Goal: Information Seeking & Learning: Check status

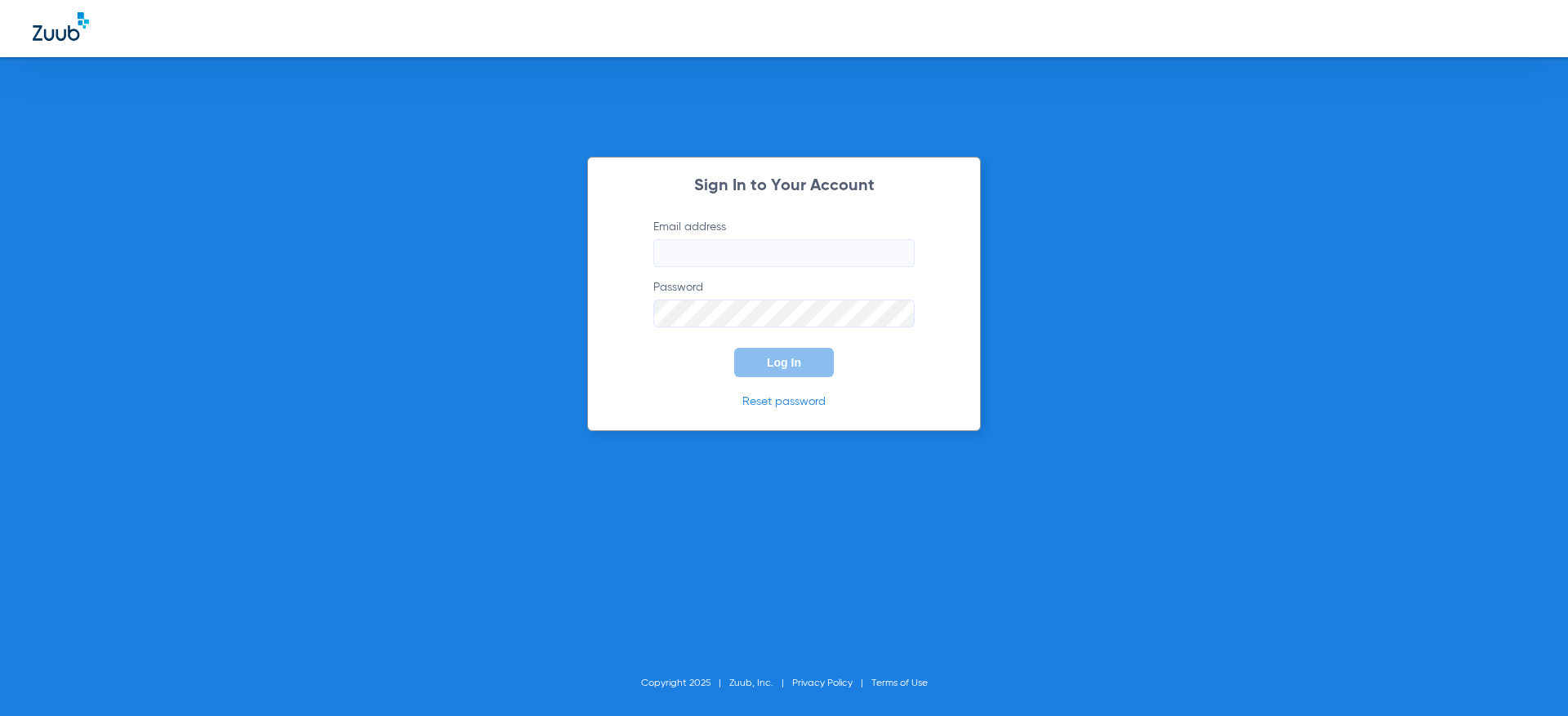
type input "[PERSON_NAME][EMAIL_ADDRESS][DOMAIN_NAME]"
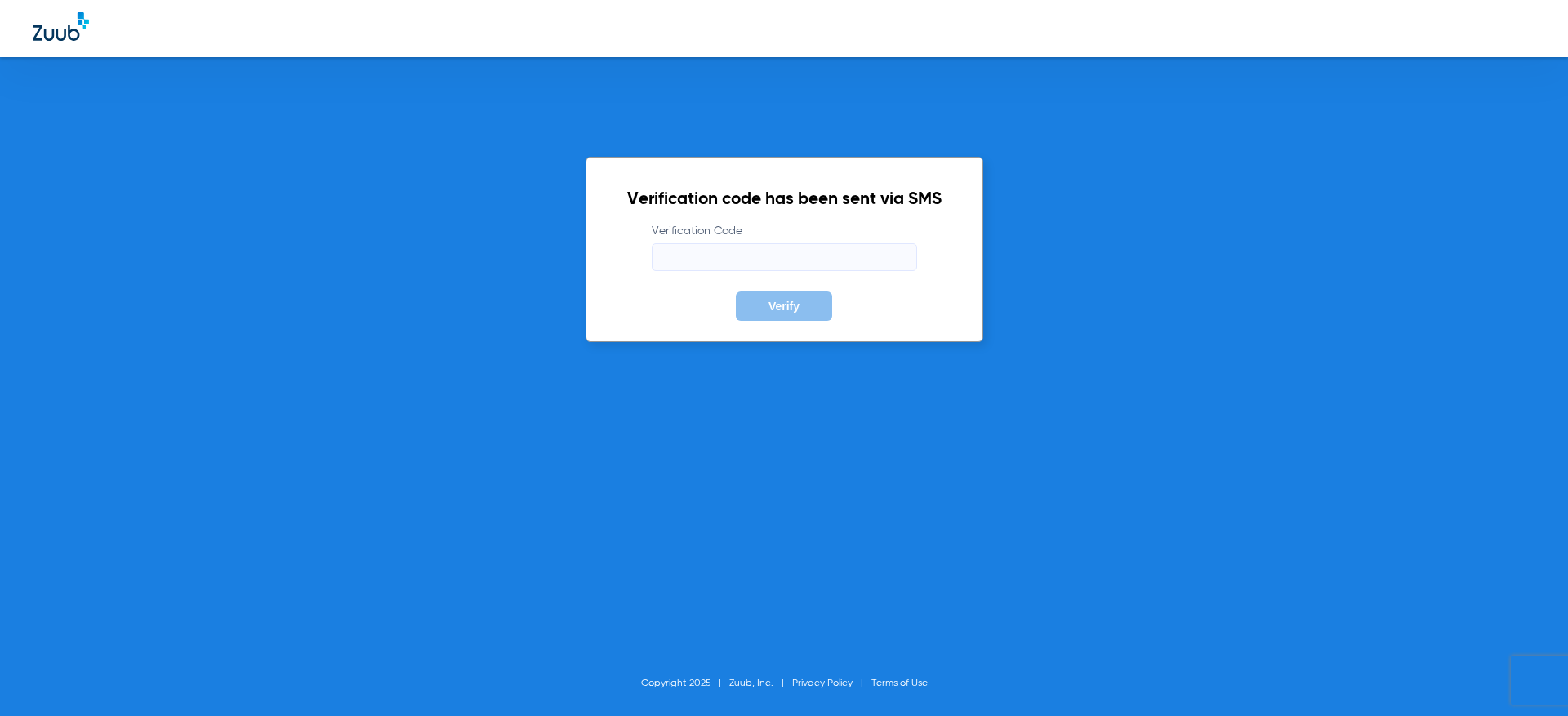
click at [826, 256] on input "Verification Code" at bounding box center [785, 257] width 266 height 28
type input "545691"
click at [736, 292] on button "Verify" at bounding box center [784, 306] width 97 height 30
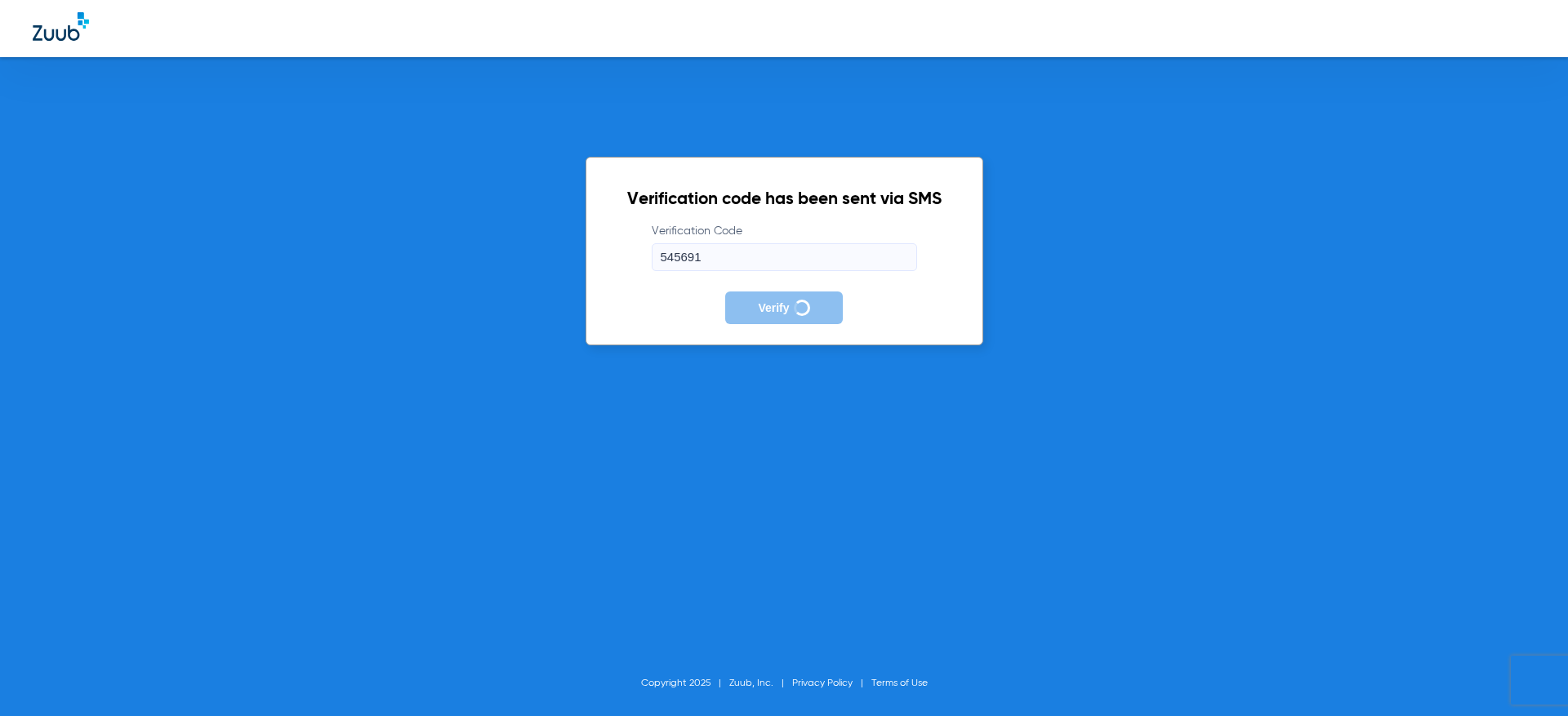
click at [1098, 449] on div "Verification code has been sent via SMS Verification Code 545691 Verify Copyrig…" at bounding box center [784, 358] width 1568 height 716
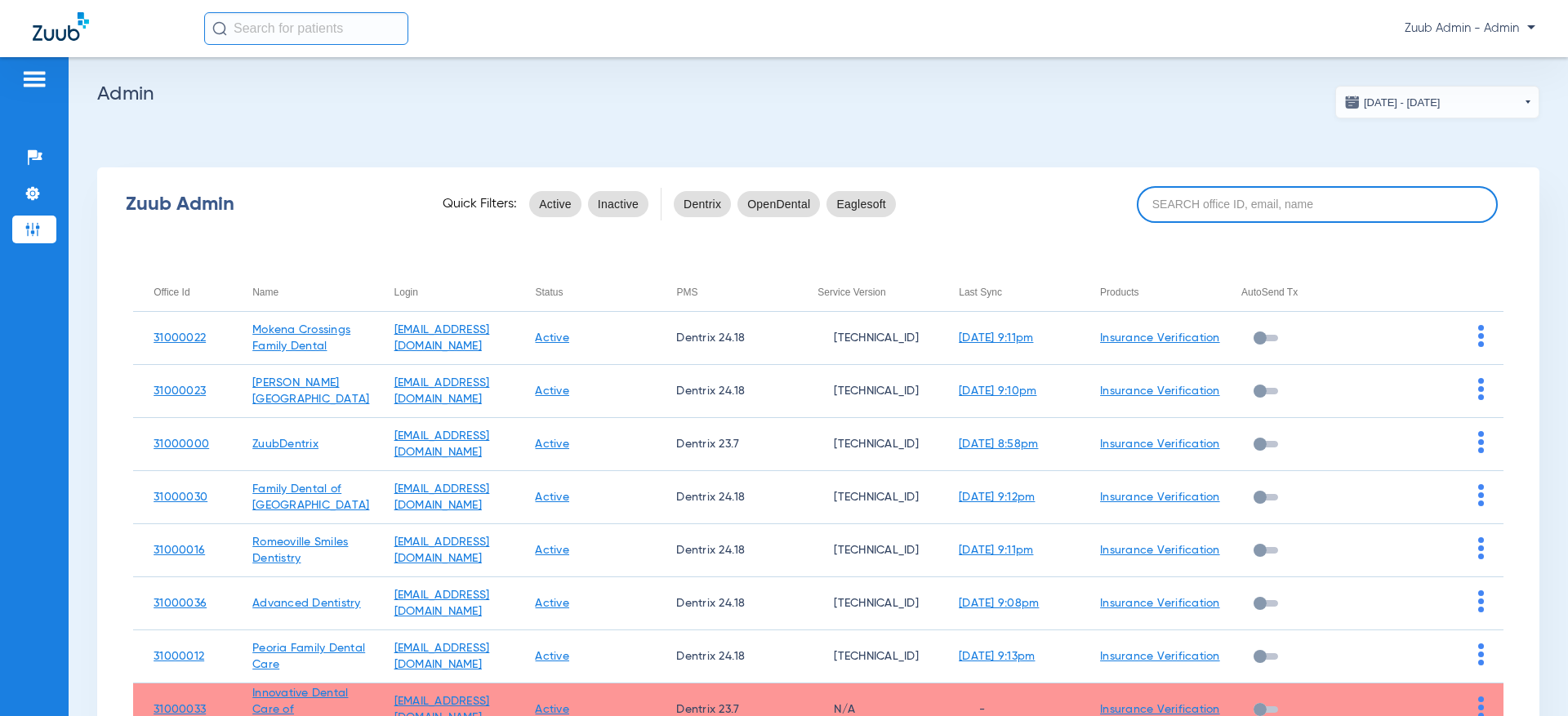
click at [1233, 218] on input at bounding box center [1318, 204] width 361 height 37
type input "3"
click at [1274, 199] on input at bounding box center [1318, 204] width 361 height 37
paste input "31000040"
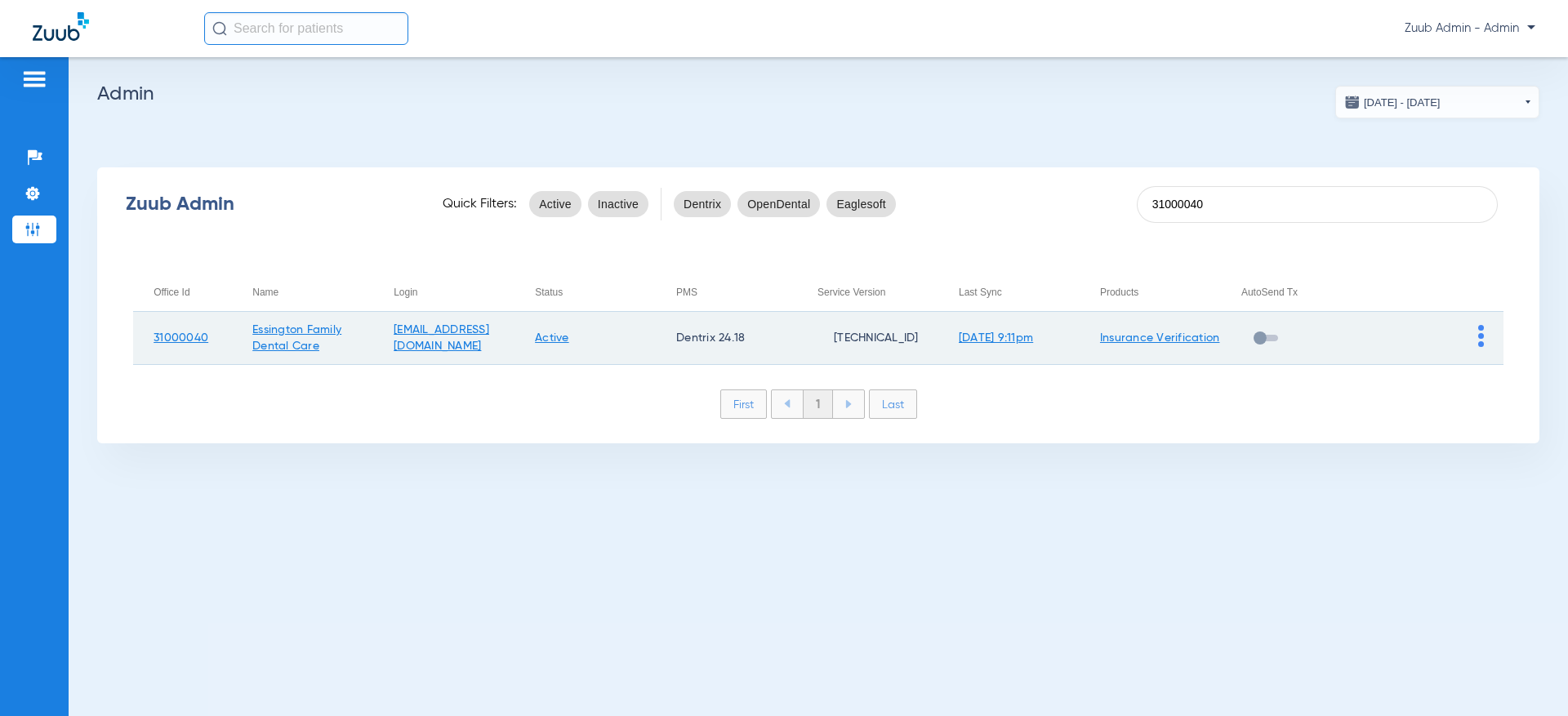
type input "31000040"
click at [1479, 339] on td at bounding box center [1433, 338] width 141 height 53
click at [1479, 338] on img at bounding box center [1481, 336] width 5 height 22
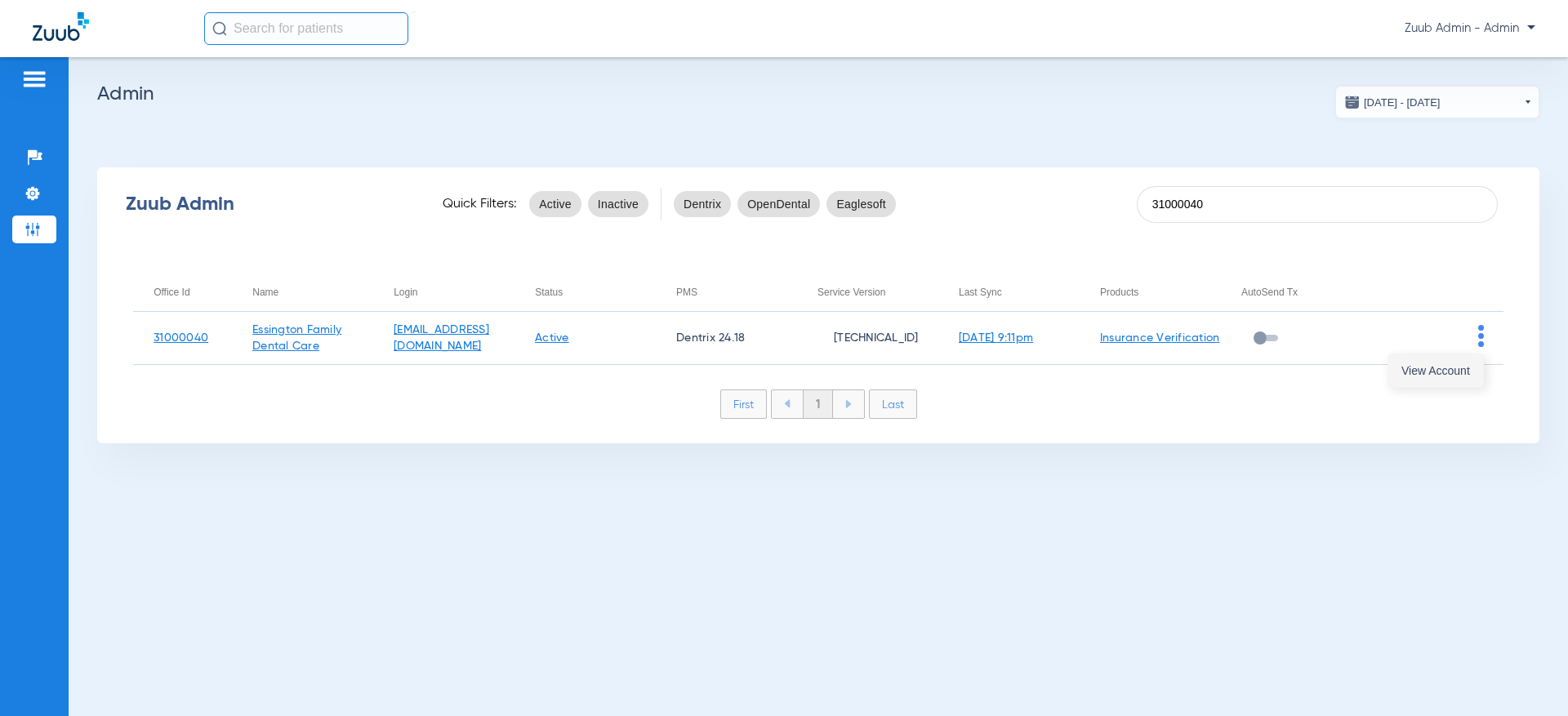
click at [1440, 358] on button "View Account" at bounding box center [1435, 371] width 95 height 33
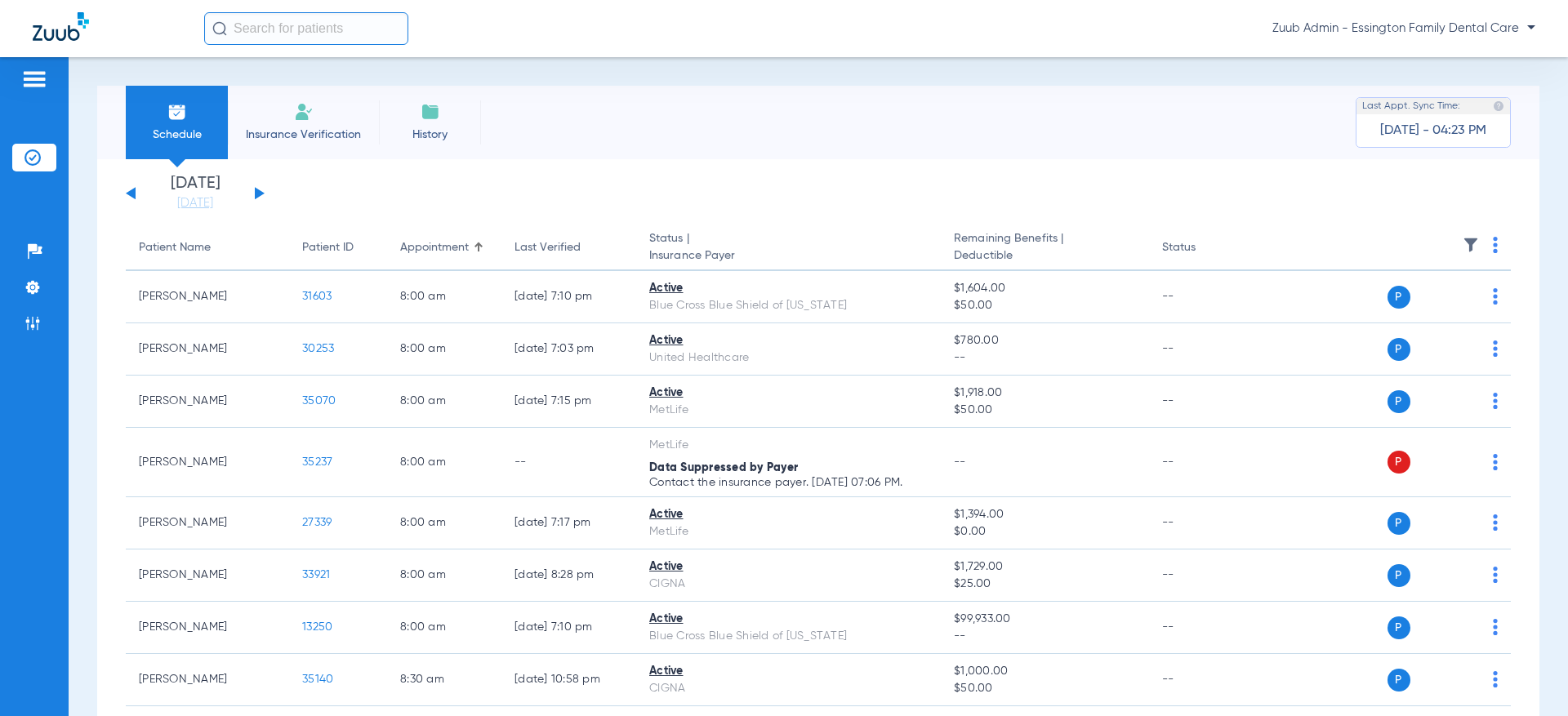
click at [358, 26] on input "text" at bounding box center [306, 29] width 204 height 33
paste input "26253"
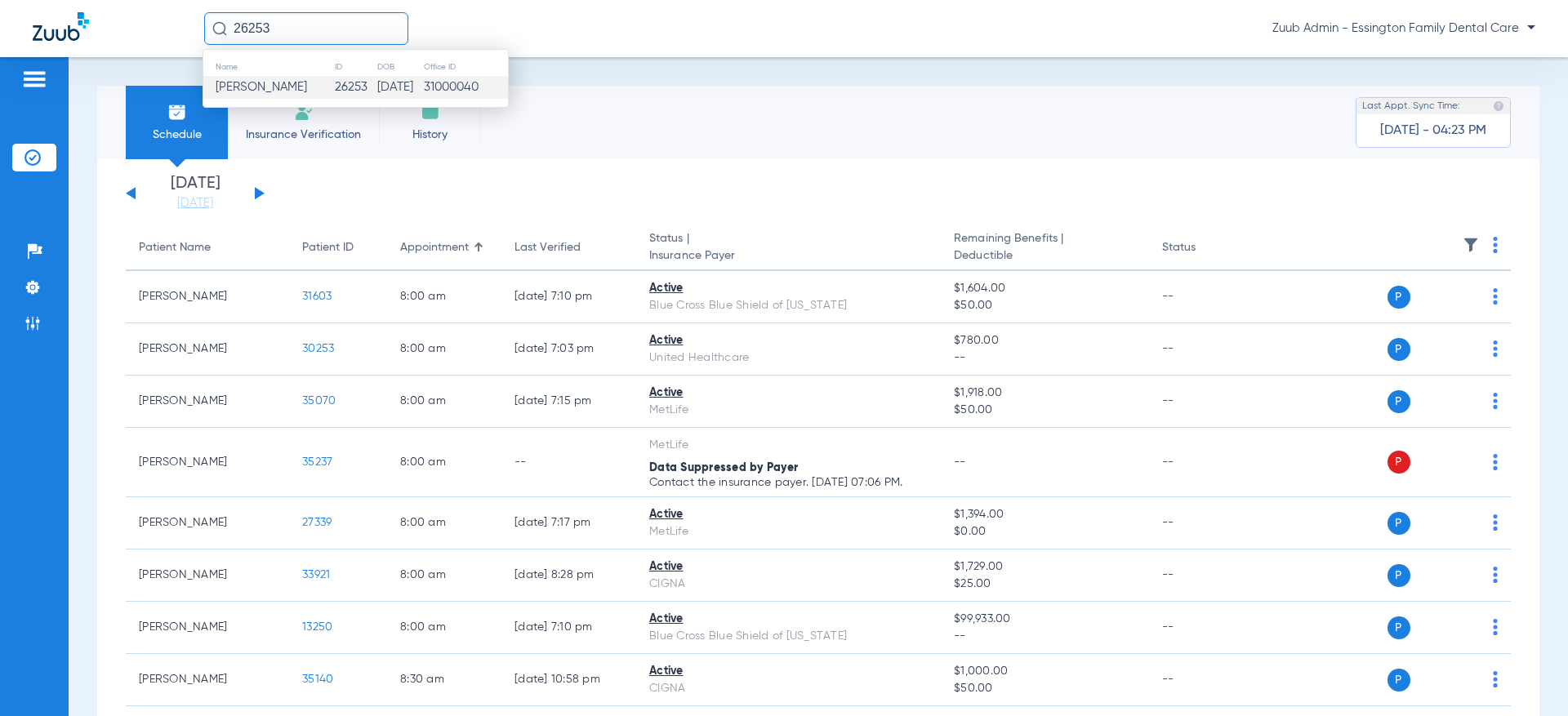
type input "26253"
click at [377, 88] on td "[DATE]" at bounding box center [400, 87] width 47 height 23
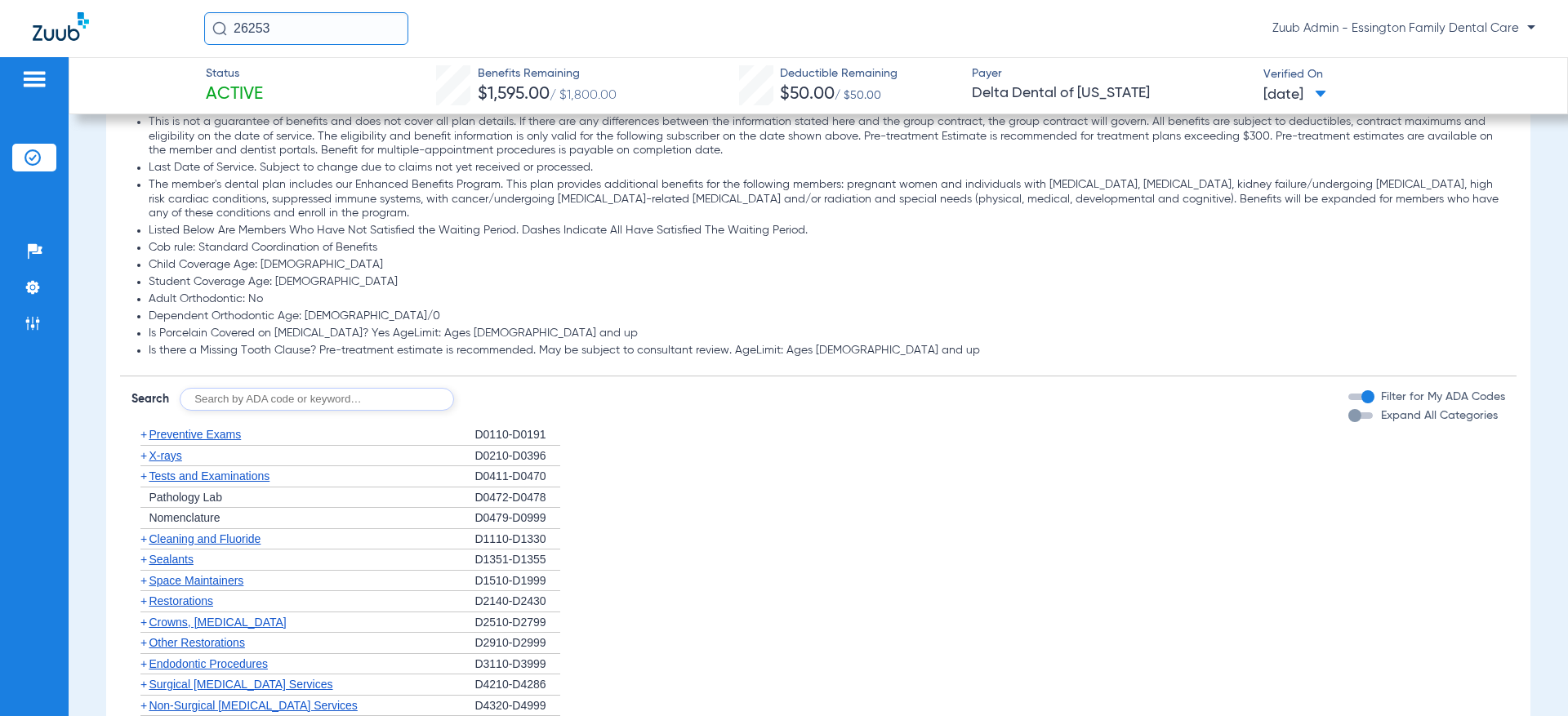
scroll to position [978, 0]
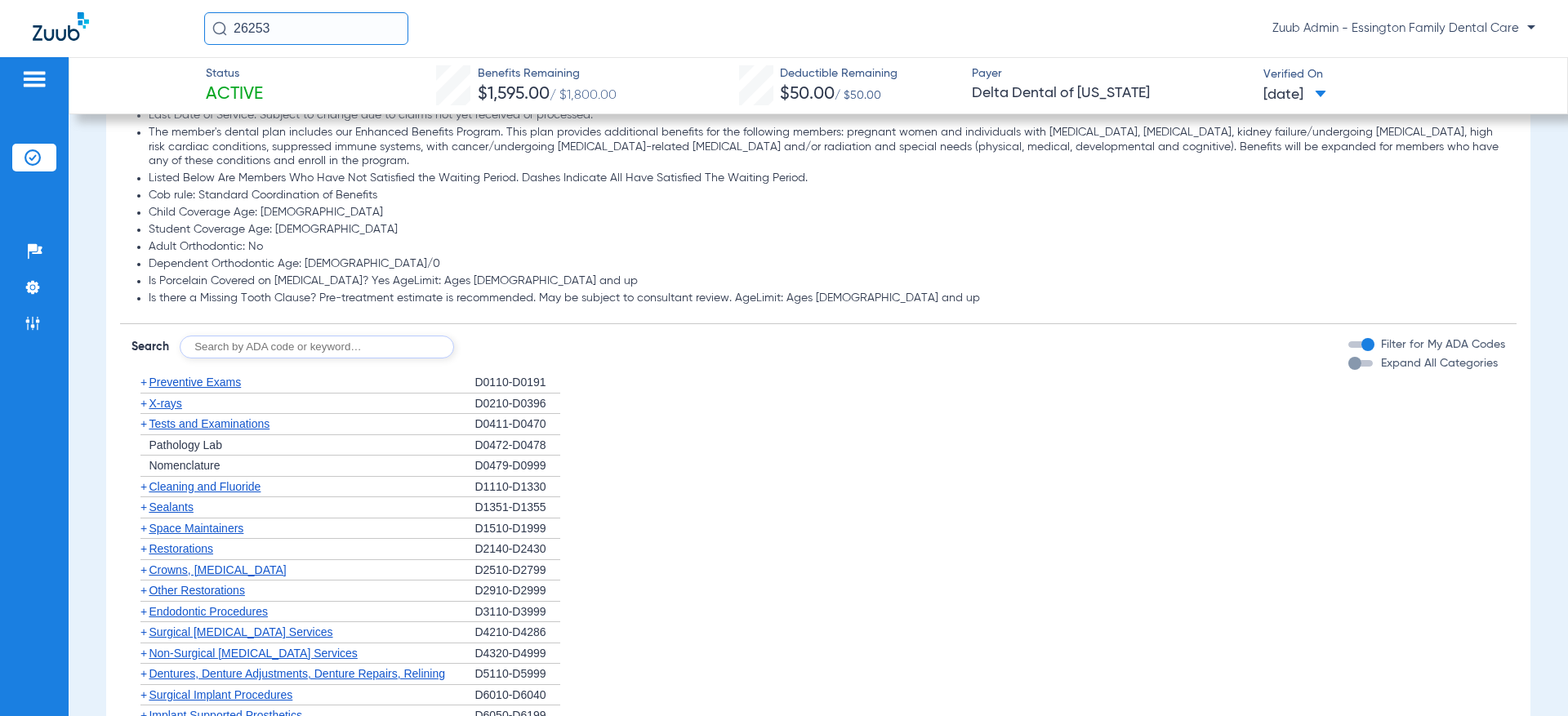
click at [303, 355] on input "text" at bounding box center [317, 347] width 275 height 23
type input "0120"
click at [543, 371] on div "Disclaimers To calculate remaining maximum amounts, subtract "Amount Used" from…" at bounding box center [818, 451] width 1396 height 948
click at [518, 357] on button "Search" at bounding box center [514, 347] width 64 height 23
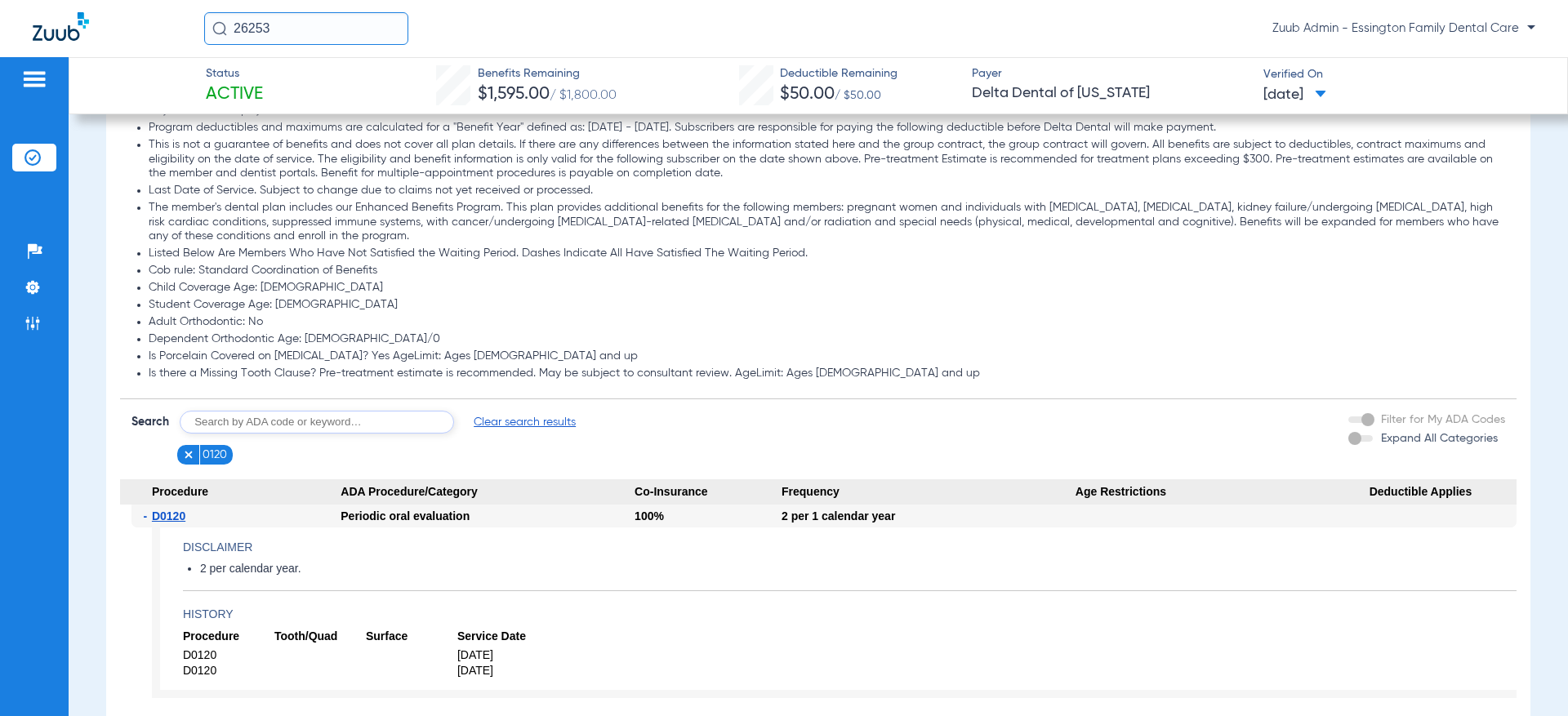
scroll to position [1064, 0]
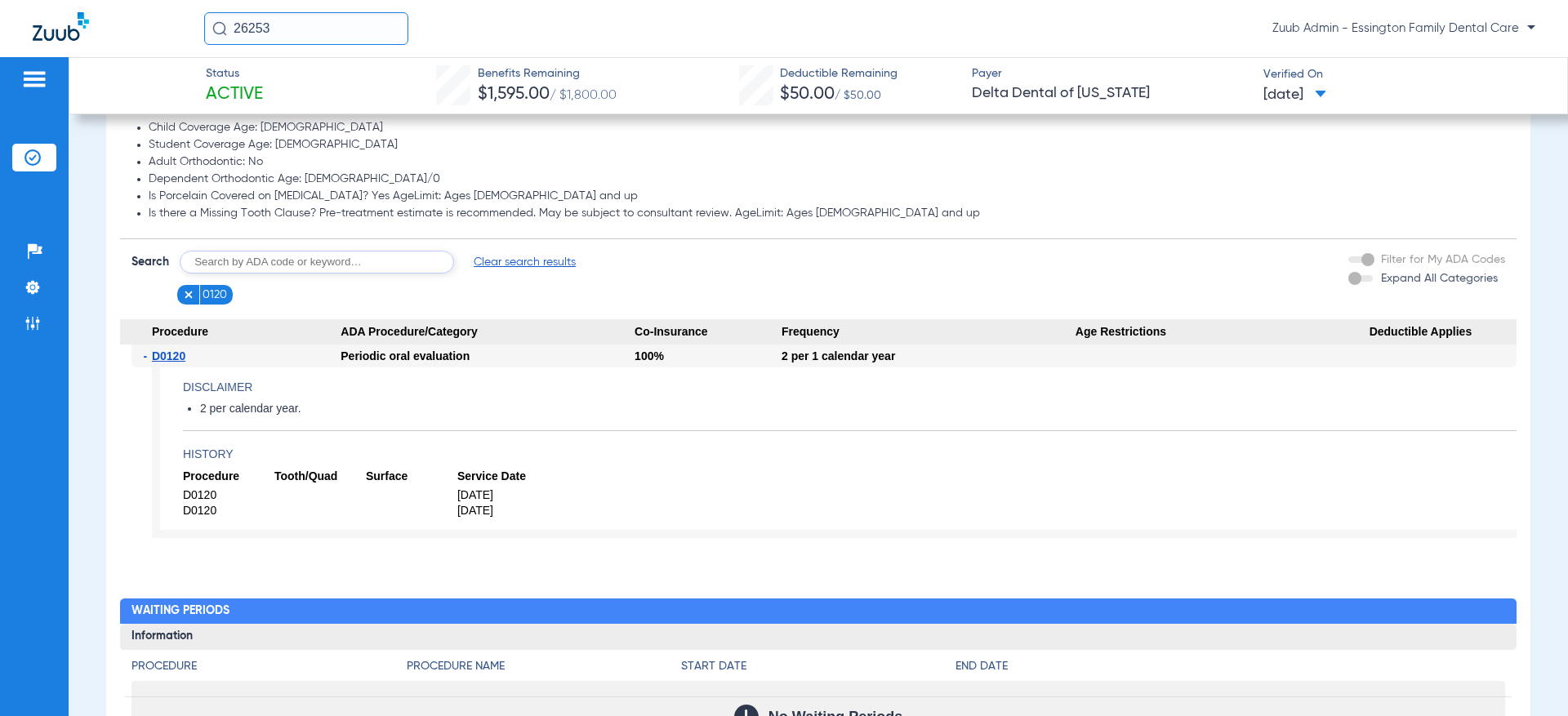
click at [192, 293] on img at bounding box center [189, 294] width 12 height 12
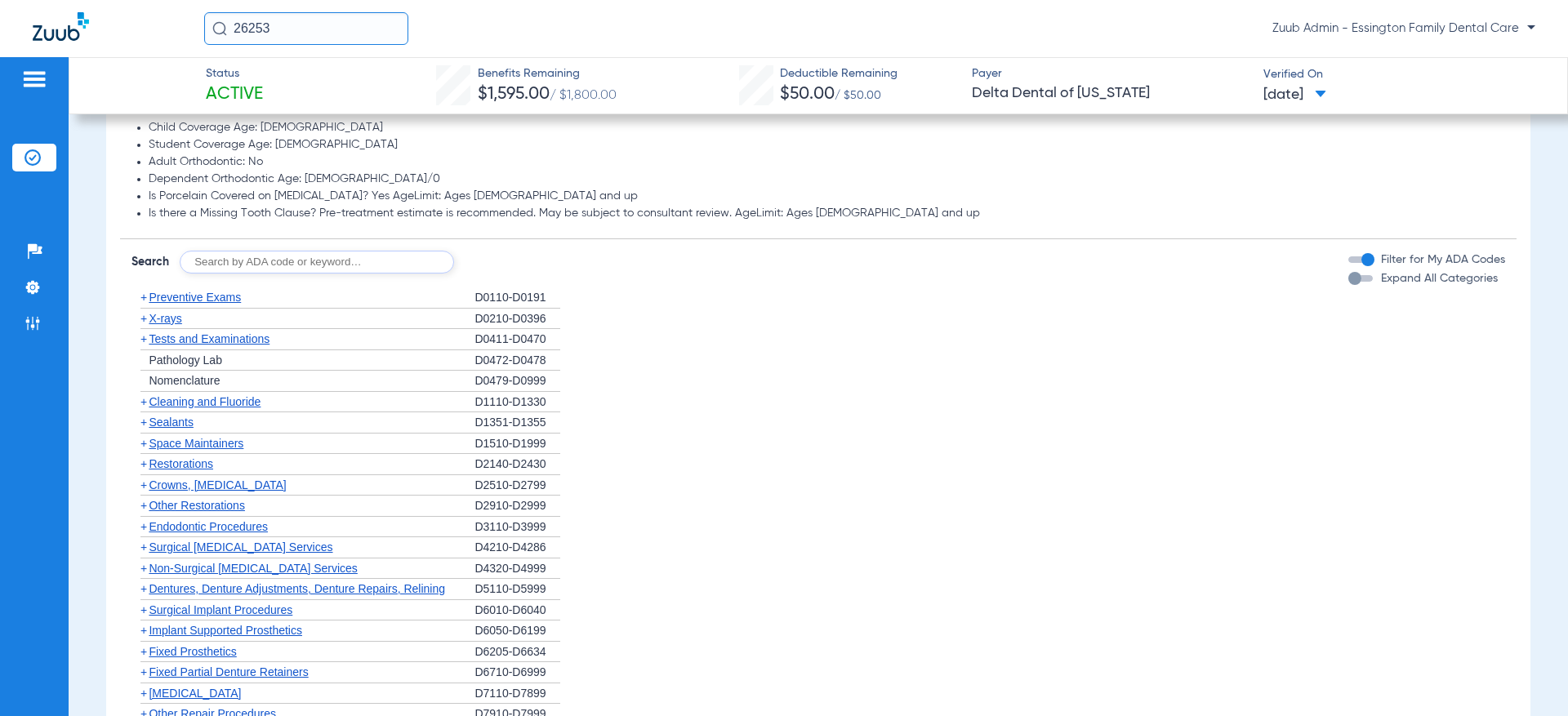
click at [175, 297] on span "Preventive Exams" at bounding box center [195, 297] width 92 height 13
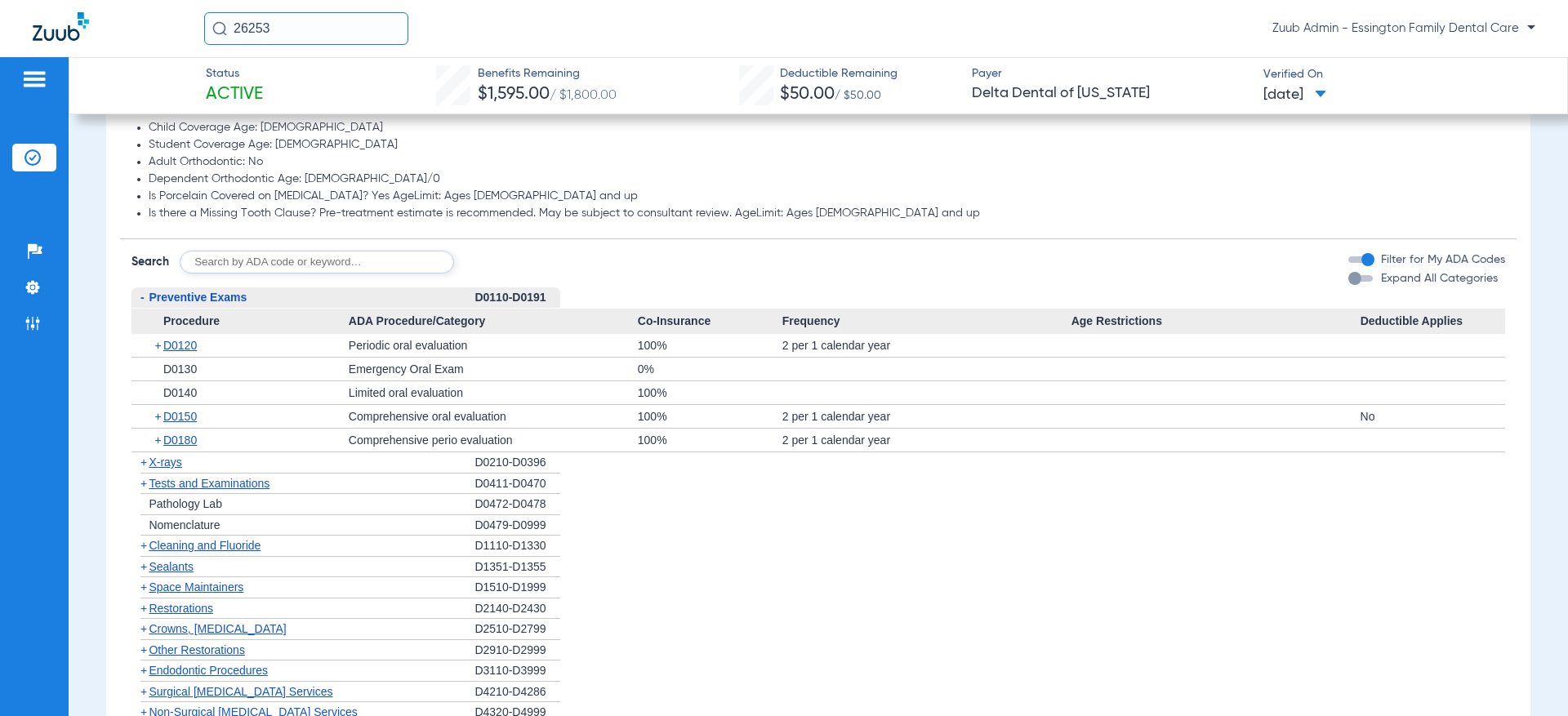
click at [167, 458] on span "X-rays" at bounding box center [165, 462] width 33 height 13
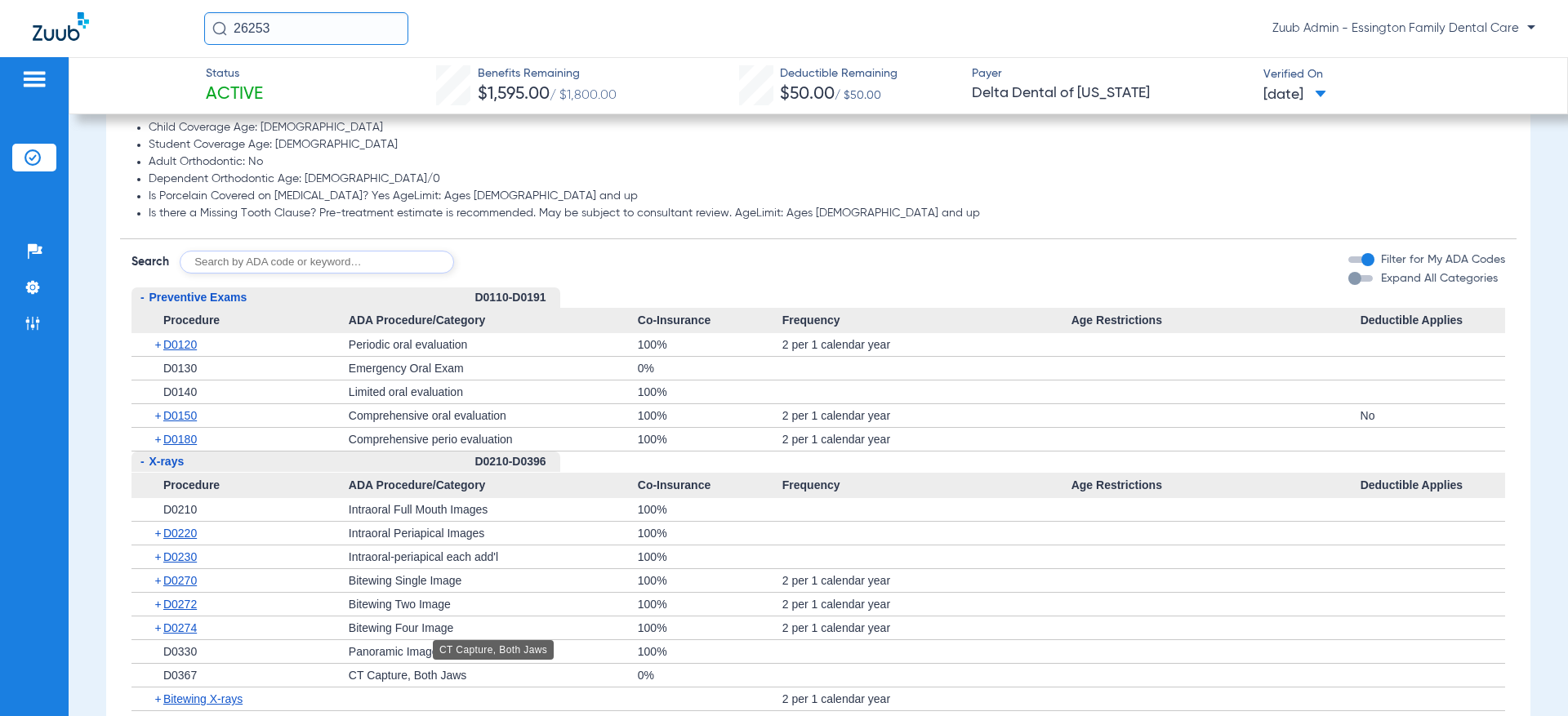
scroll to position [1208, 0]
